Goal: Task Accomplishment & Management: Complete application form

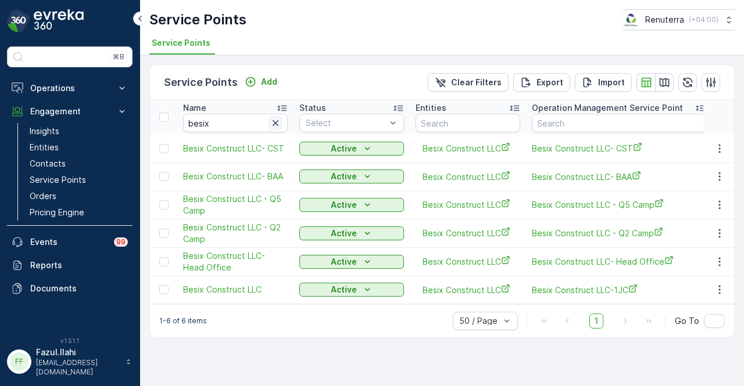
click at [279, 119] on icon "button" at bounding box center [276, 123] width 12 height 12
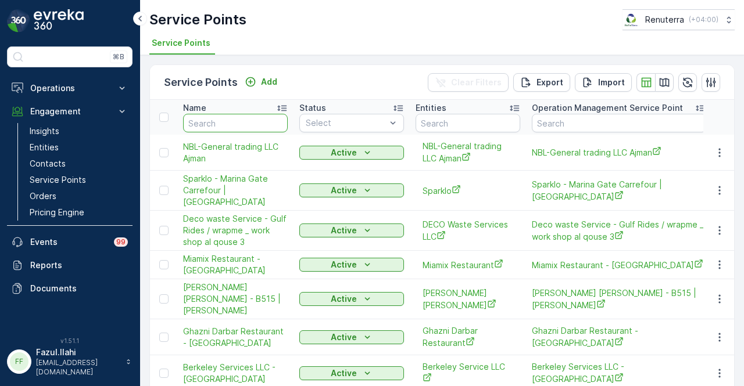
click at [246, 123] on input "text" at bounding box center [235, 123] width 105 height 19
type input "al tayrer"
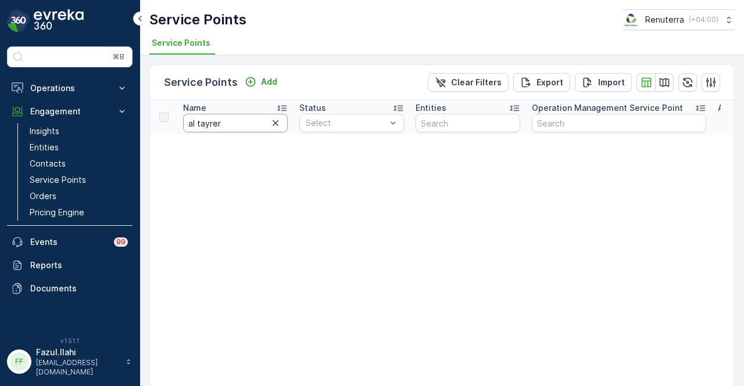
click at [247, 123] on input "al tayrer" at bounding box center [235, 123] width 105 height 19
type input "al tay"
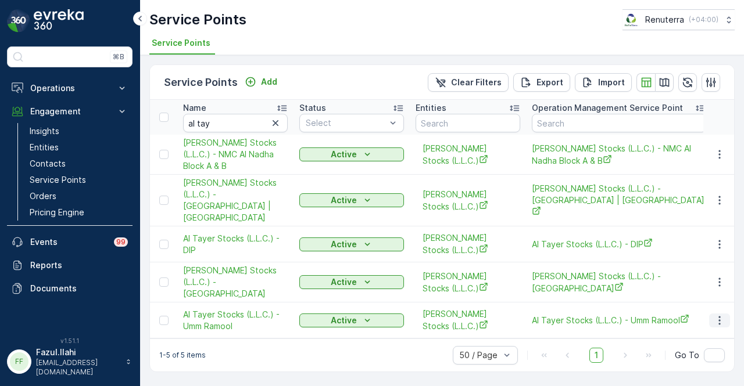
click at [724, 315] on icon "button" at bounding box center [719, 321] width 12 height 12
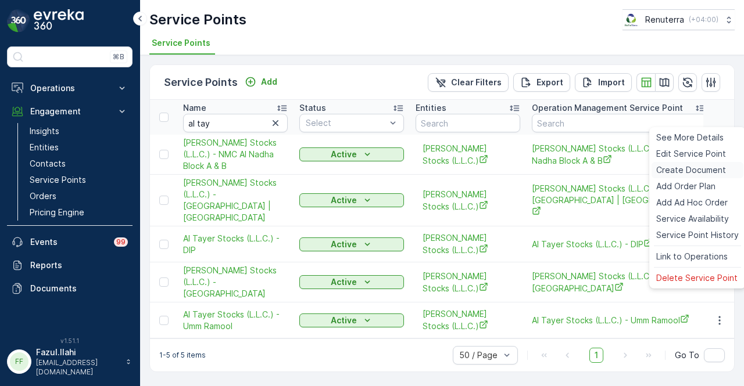
click at [703, 167] on span "Create Document" at bounding box center [691, 170] width 70 height 12
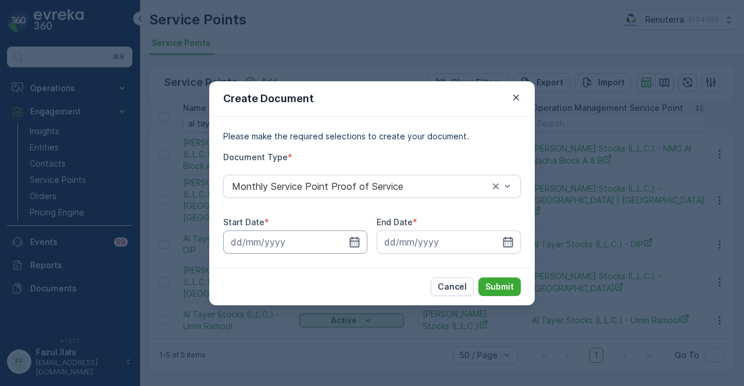
click at [363, 246] on input at bounding box center [295, 242] width 144 height 23
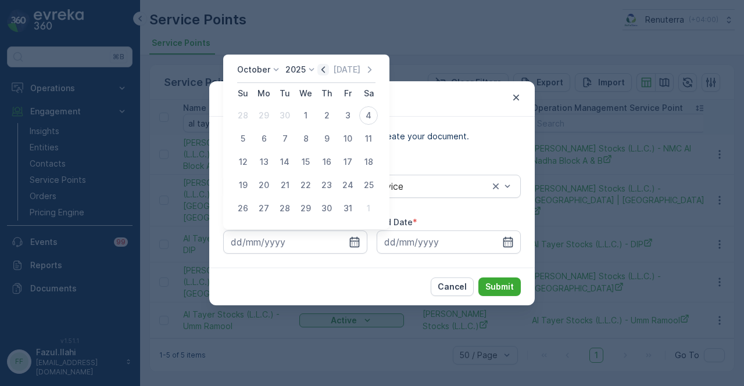
click at [328, 73] on icon "button" at bounding box center [323, 70] width 12 height 12
click at [272, 116] on div "1" at bounding box center [263, 115] width 19 height 19
type input "[DATE]"
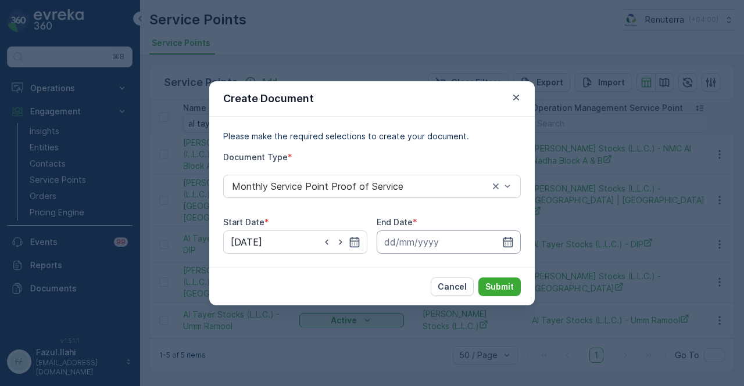
click at [490, 236] on input at bounding box center [448, 242] width 144 height 23
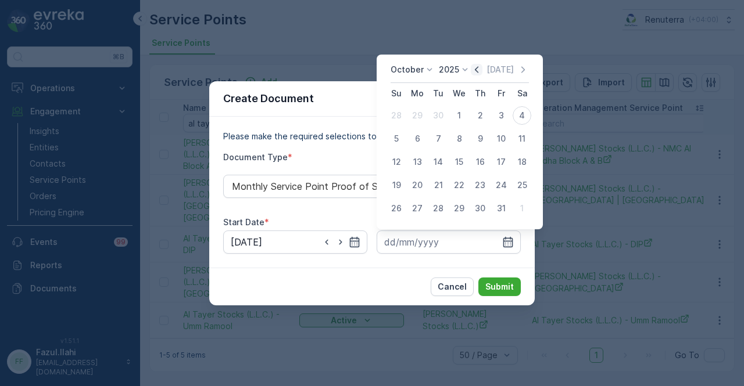
click at [476, 71] on icon "button" at bounding box center [477, 70] width 12 height 12
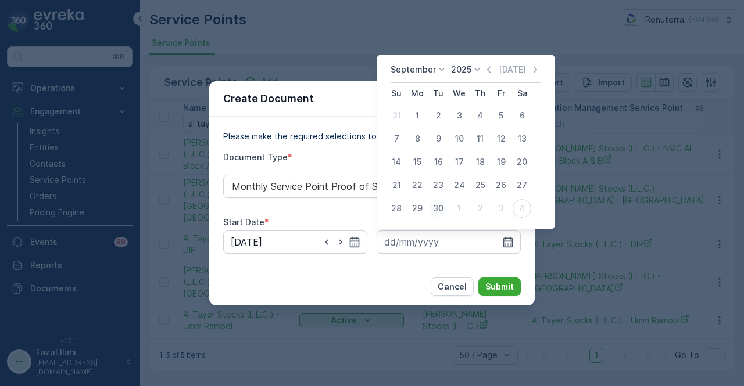
click at [436, 206] on div "30" at bounding box center [438, 208] width 19 height 19
type input "[DATE]"
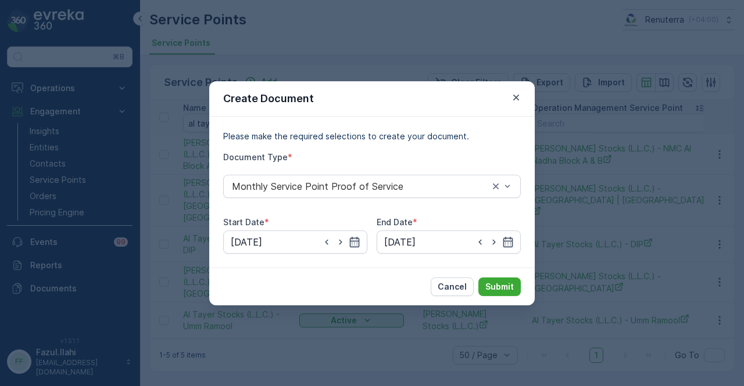
click at [498, 297] on div "Cancel Submit" at bounding box center [371, 287] width 325 height 38
click at [503, 288] on p "Submit" at bounding box center [499, 287] width 28 height 12
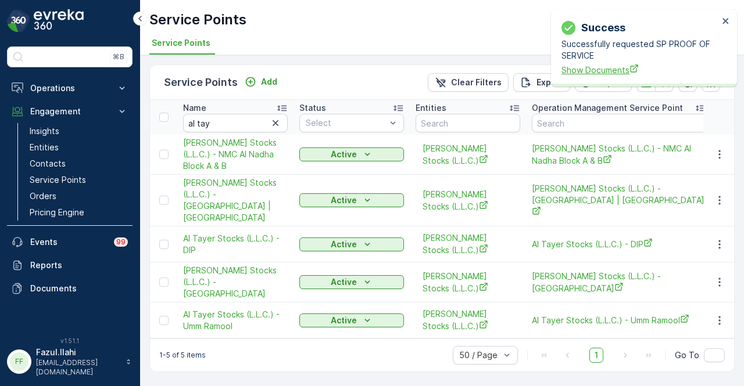
click at [591, 74] on span "Show Documents" at bounding box center [639, 70] width 157 height 12
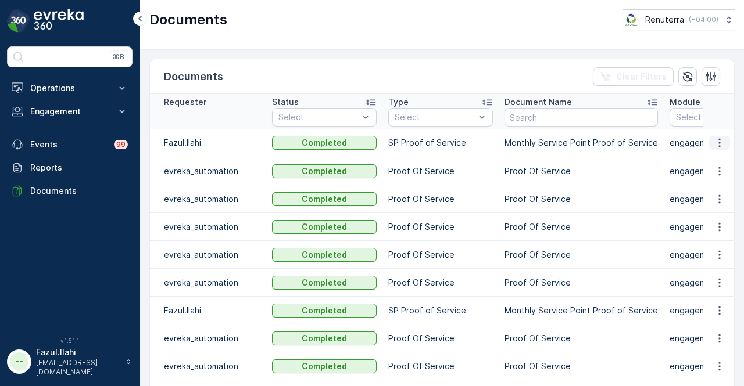
click at [721, 143] on icon "button" at bounding box center [719, 143] width 12 height 12
drag, startPoint x: 720, startPoint y: 146, endPoint x: 720, endPoint y: 158, distance: 12.2
click at [720, 158] on span "See Details" at bounding box center [716, 159] width 45 height 12
